Goal: Task Accomplishment & Management: Complete application form

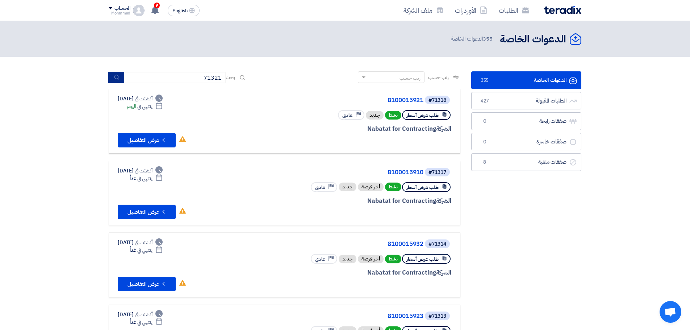
type input "71321"
click at [116, 75] on icon "submit" at bounding box center [117, 77] width 6 height 6
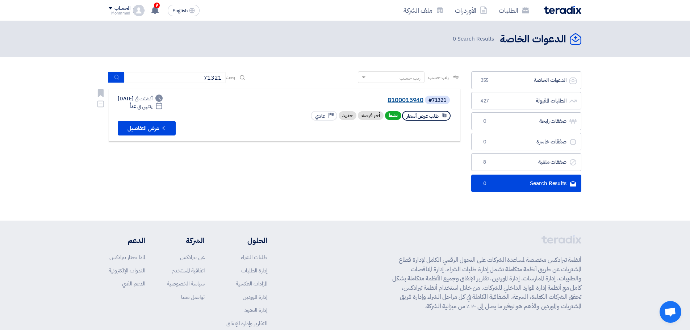
click at [407, 101] on link "8100015940" at bounding box center [351, 100] width 145 height 7
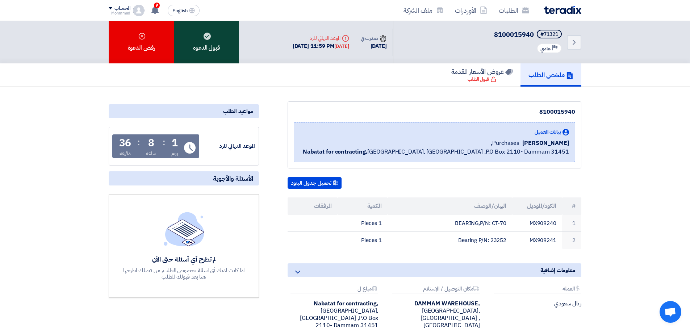
click at [206, 47] on div "قبول الدعوه" at bounding box center [206, 42] width 65 height 42
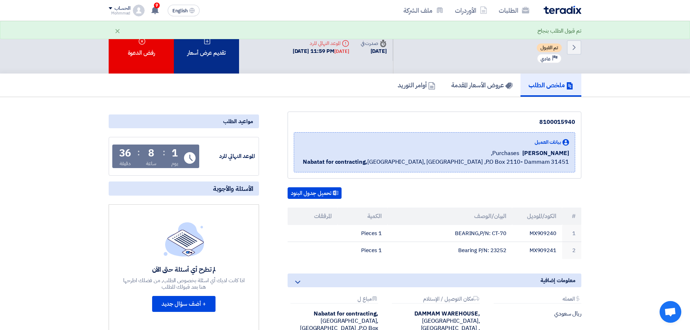
click at [212, 43] on div "تقديم عرض أسعار" at bounding box center [206, 47] width 65 height 53
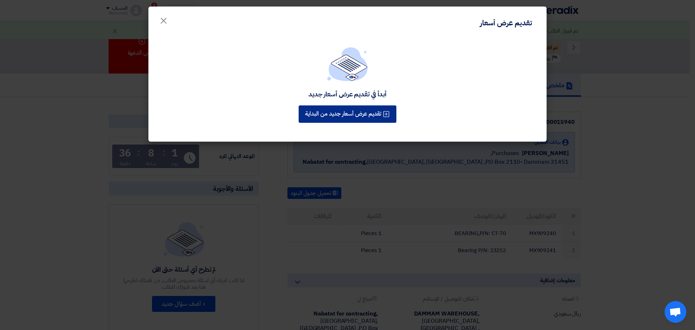
click at [355, 114] on button "تقديم عرض أسعار جديد من البداية" at bounding box center [348, 113] width 98 height 17
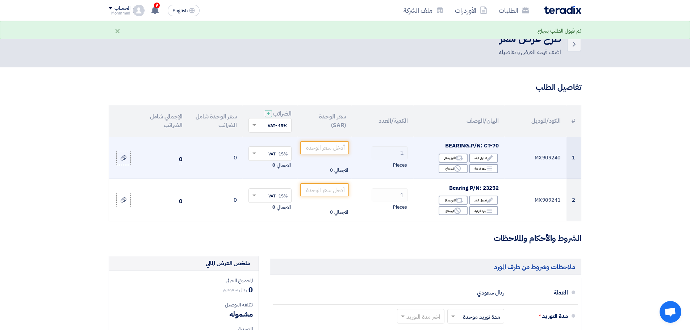
click at [324, 155] on td "الاجمالي 0" at bounding box center [324, 158] width 55 height 42
click at [324, 152] on input "number" at bounding box center [324, 147] width 49 height 13
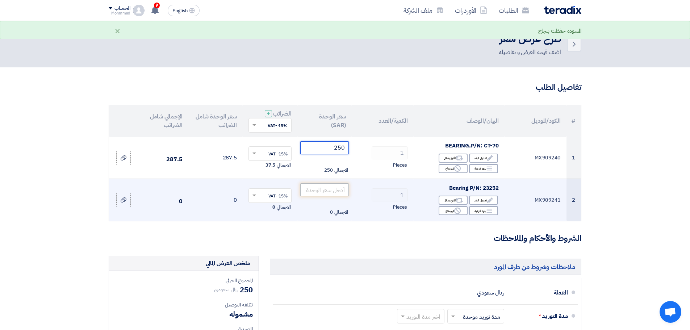
type input "250"
click at [336, 189] on input "number" at bounding box center [324, 189] width 49 height 13
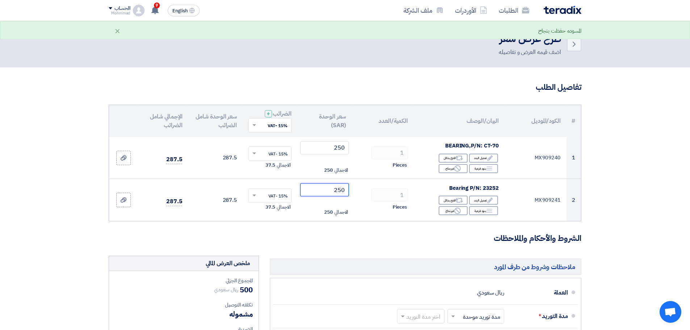
type input "250"
click at [658, 156] on section "تفاصيل الطلب # الكود/الموديل البيان/الوصف الكمية/العدد سعر الوحدة (SAR) الضرائب…" at bounding box center [345, 298] width 690 height 462
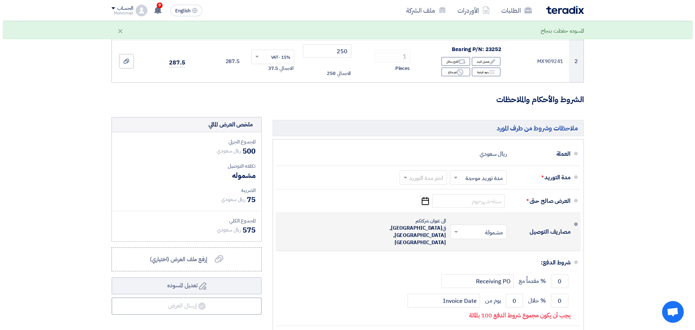
scroll to position [145, 0]
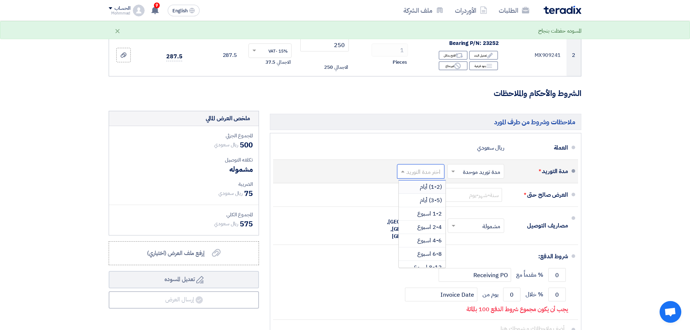
click at [422, 169] on input "text" at bounding box center [419, 172] width 44 height 11
click at [423, 186] on span "(1-2) أيام" at bounding box center [431, 187] width 22 height 9
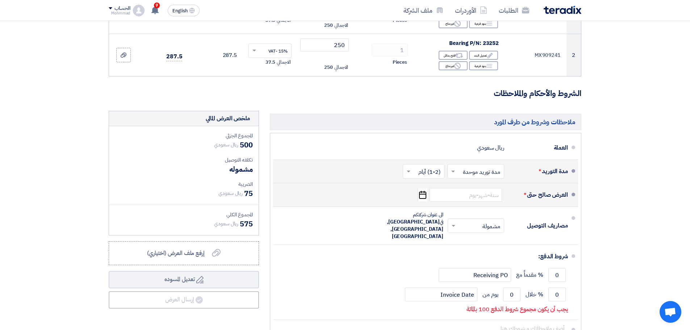
click at [424, 195] on icon "Pick a date" at bounding box center [423, 194] width 10 height 13
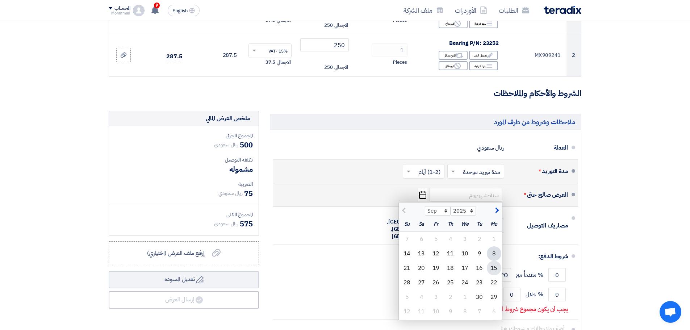
click at [493, 269] on div "15" at bounding box center [494, 268] width 14 height 14
type input "[DATE]"
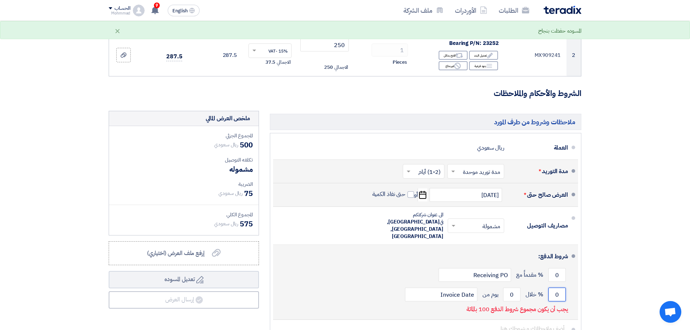
click at [561, 288] on input "0" at bounding box center [556, 295] width 17 height 14
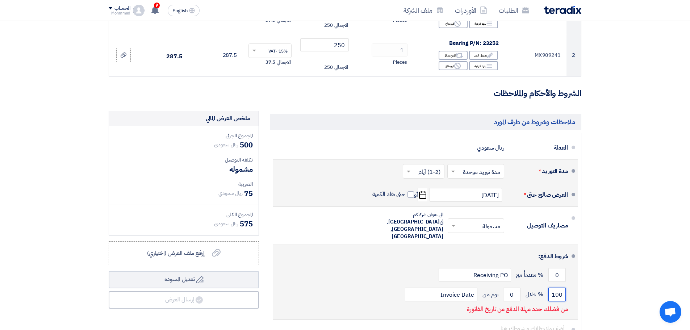
type input "100"
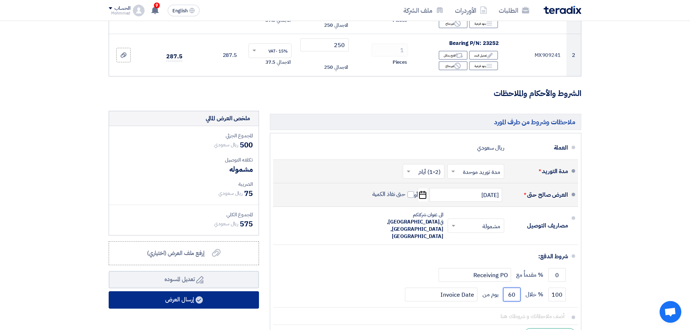
type input "60"
click at [205, 303] on button "إرسال العرض" at bounding box center [184, 299] width 150 height 17
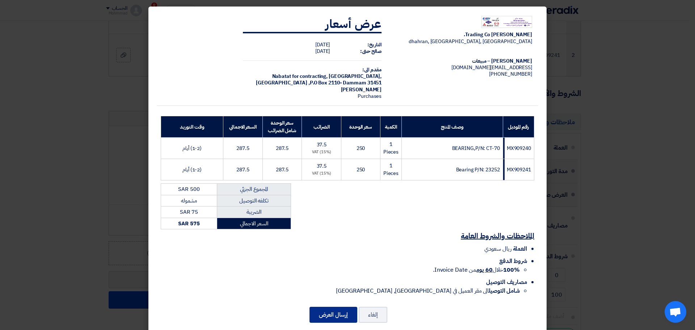
click at [325, 318] on button "إرسال العرض" at bounding box center [334, 315] width 48 height 16
